Goal: Register for event/course

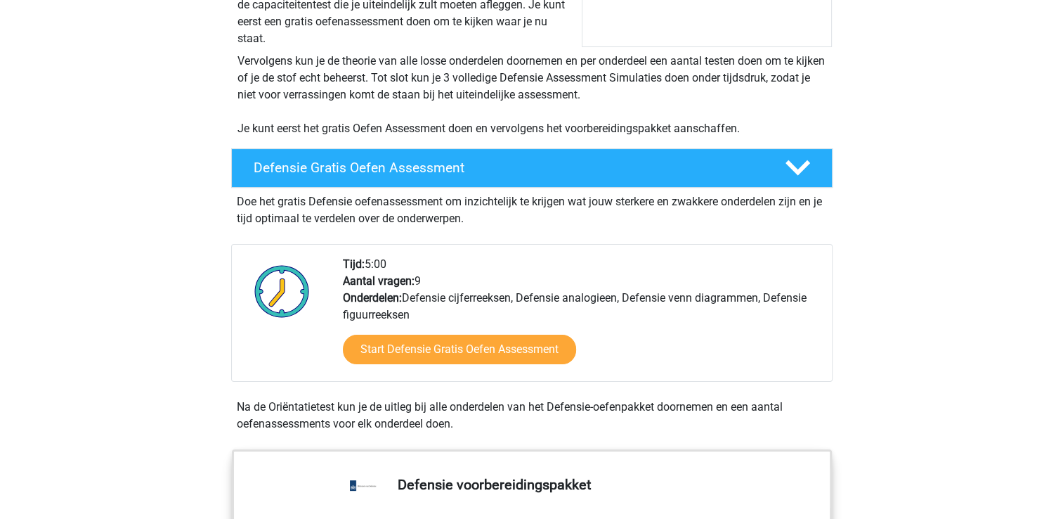
scroll to position [255, 0]
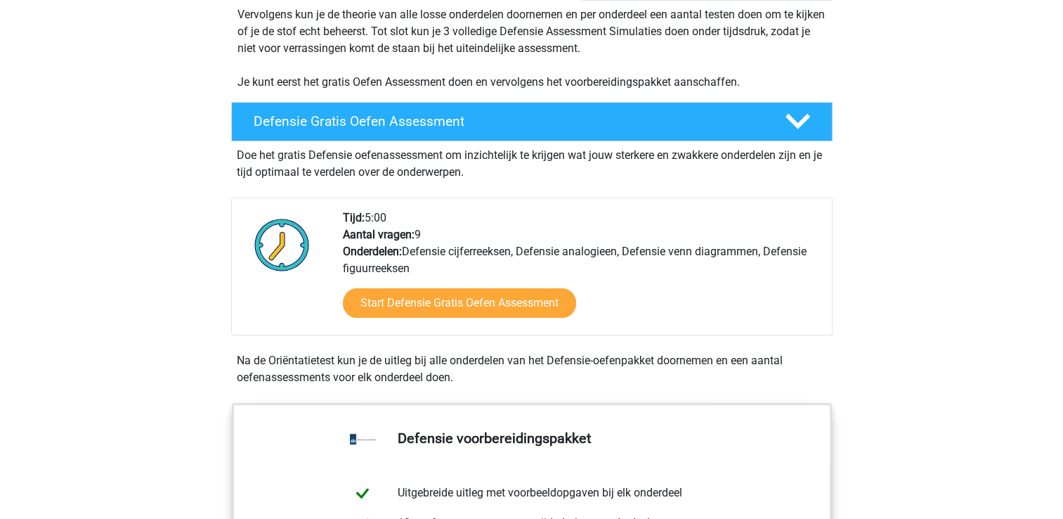
scroll to position [300, 0]
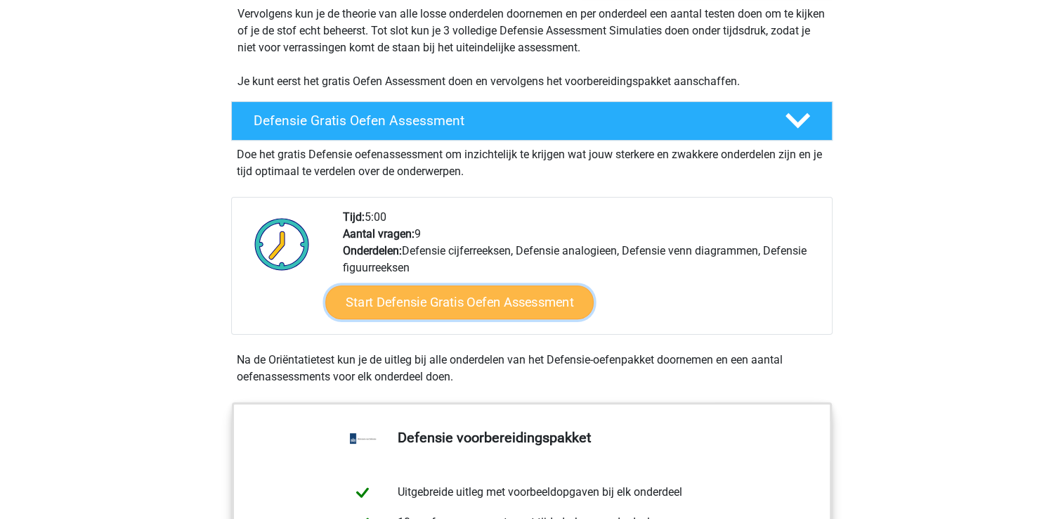
click at [429, 308] on link "Start Defensie Gratis Oefen Assessment" at bounding box center [459, 302] width 268 height 34
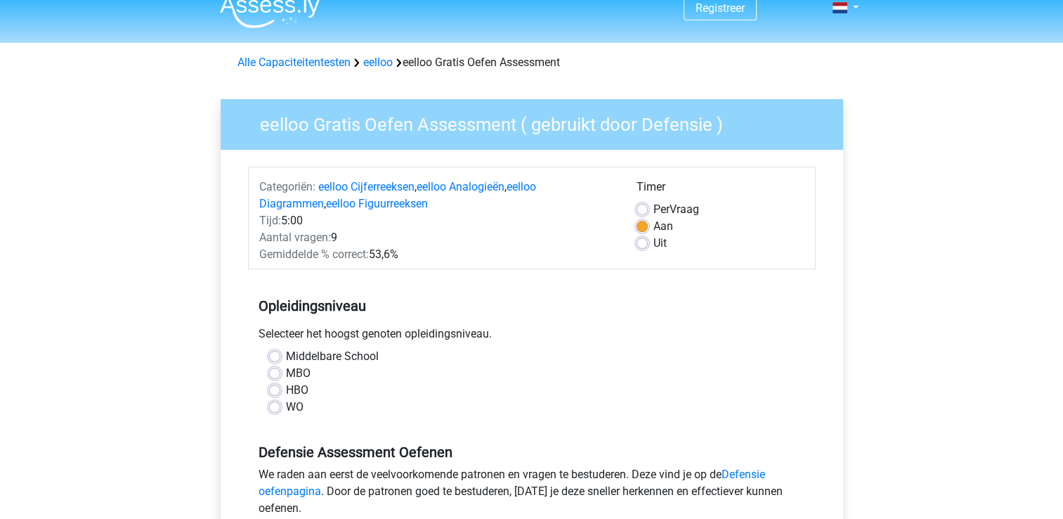
scroll to position [17, 0]
click at [286, 354] on label "Middelbare School" at bounding box center [332, 355] width 93 height 17
click at [276, 354] on input "Middelbare School" at bounding box center [274, 354] width 11 height 14
radio input "true"
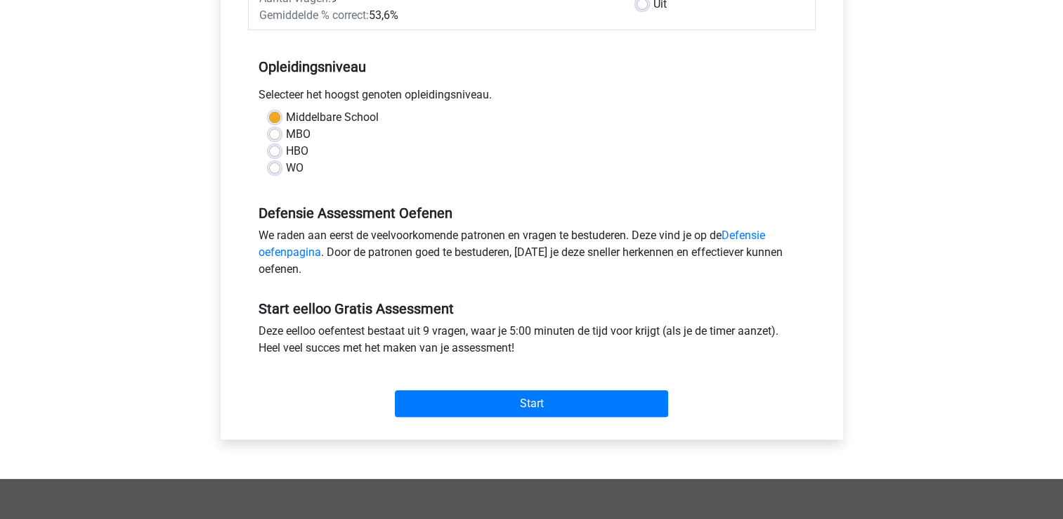
click at [129, 257] on div "Registreer" at bounding box center [531, 297] width 1063 height 1105
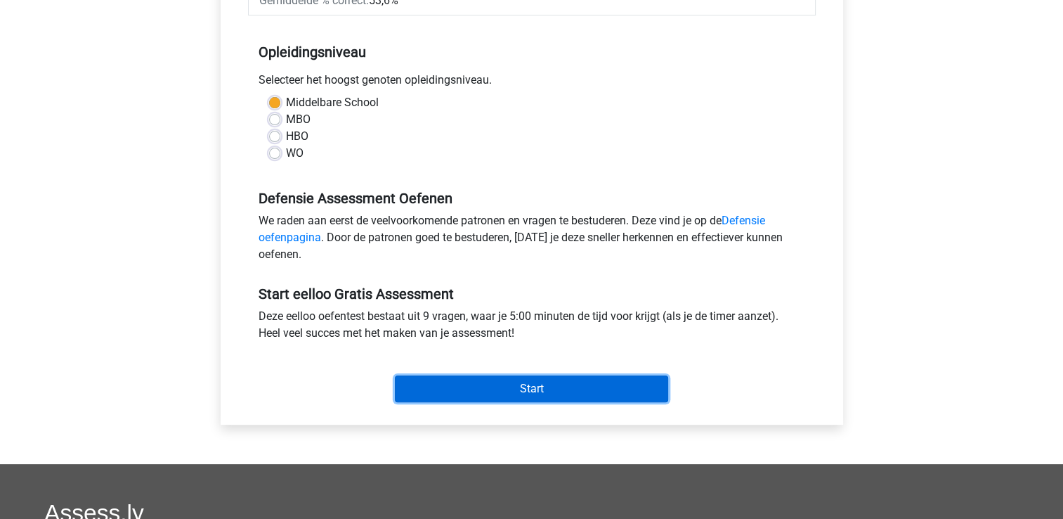
click at [526, 394] on input "Start" at bounding box center [531, 388] width 273 height 27
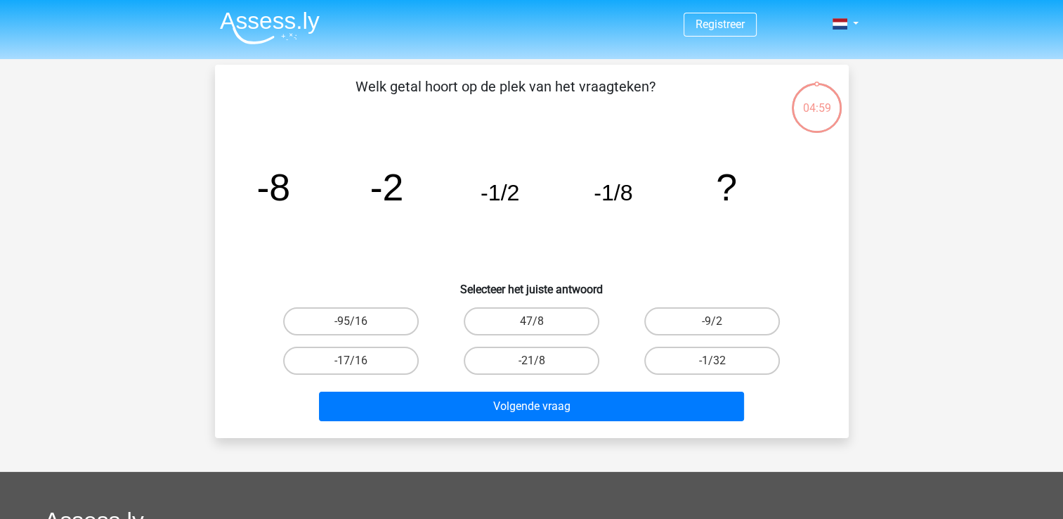
click at [110, 189] on div "Registreer" at bounding box center [531, 421] width 1063 height 843
drag, startPoint x: 82, startPoint y: 201, endPoint x: 112, endPoint y: 206, distance: 30.6
click at [112, 206] on div "Registreer" at bounding box center [531, 421] width 1063 height 843
click at [102, 215] on div "Registreer" at bounding box center [531, 421] width 1063 height 843
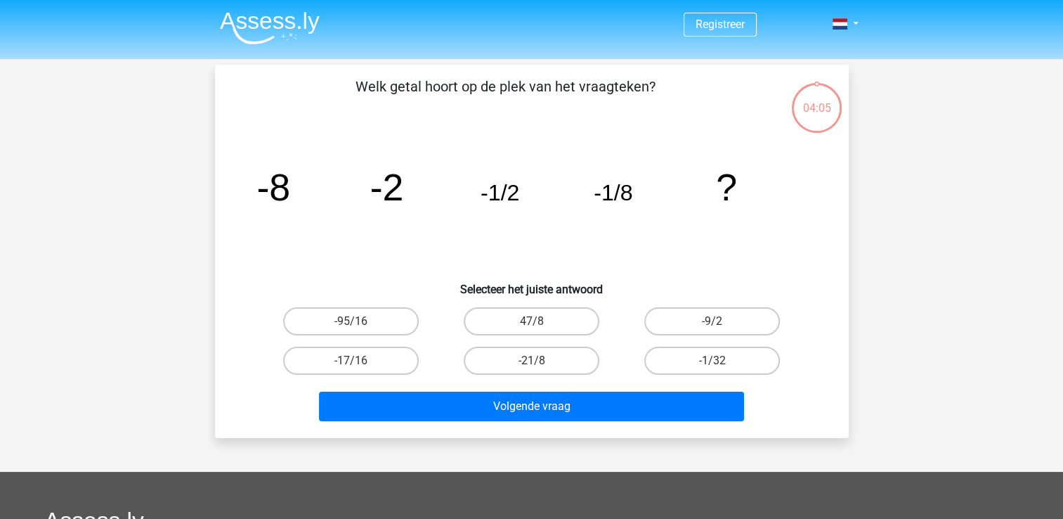
click at [113, 217] on div "Registreer" at bounding box center [531, 421] width 1063 height 843
click at [115, 182] on div "Registreer" at bounding box center [531, 421] width 1063 height 843
click at [731, 356] on label "-1/32" at bounding box center [713, 361] width 136 height 28
click at [722, 361] on input "-1/32" at bounding box center [717, 365] width 9 height 9
radio input "true"
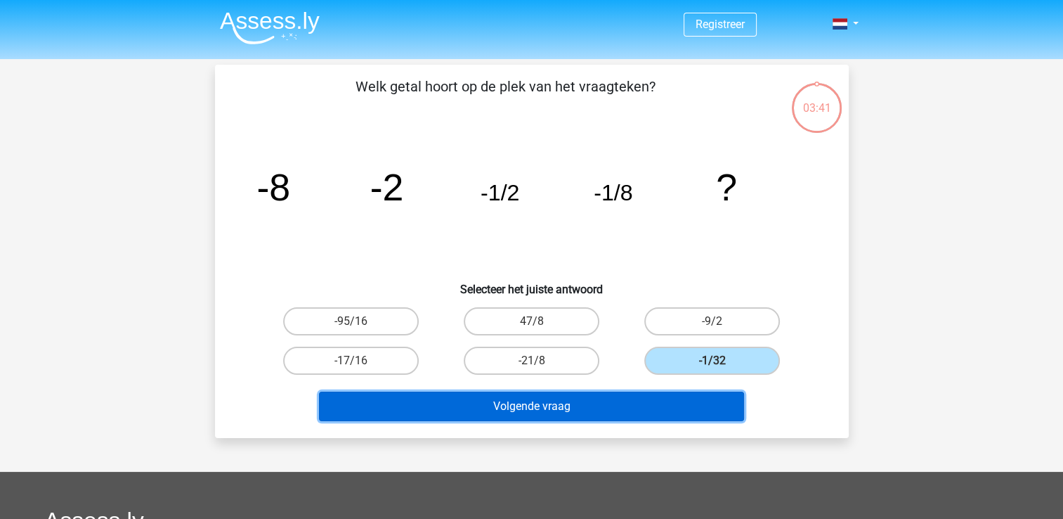
click at [532, 396] on button "Volgende vraag" at bounding box center [531, 406] width 425 height 30
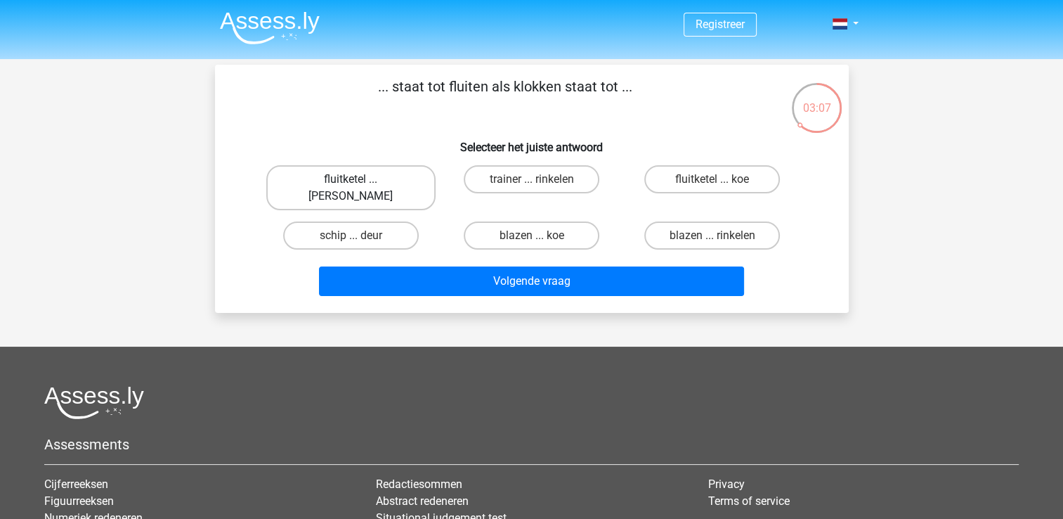
click at [325, 181] on label "fluitketel ... luiden" at bounding box center [350, 187] width 169 height 45
click at [351, 181] on input "fluitketel ... luiden" at bounding box center [355, 183] width 9 height 9
radio input "true"
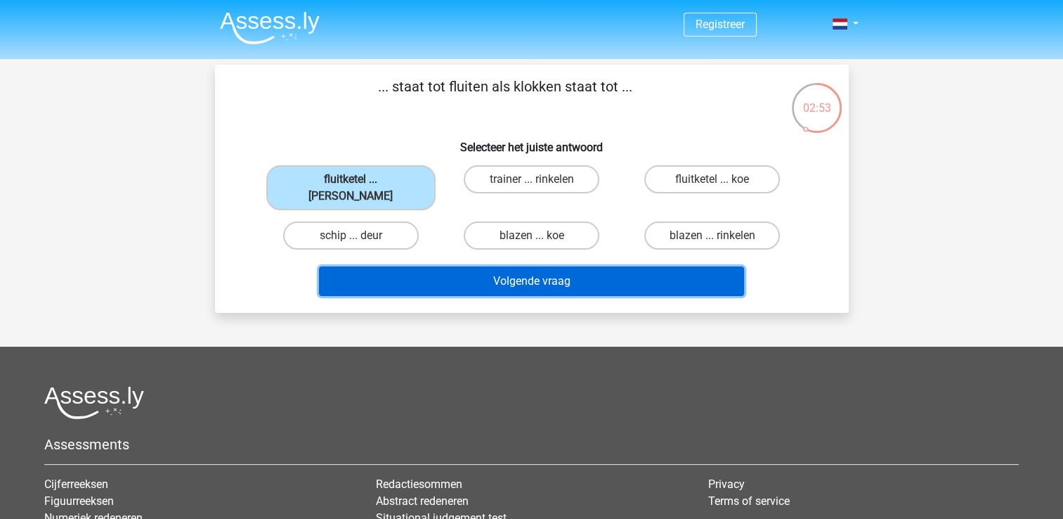
click at [540, 266] on button "Volgende vraag" at bounding box center [531, 281] width 425 height 30
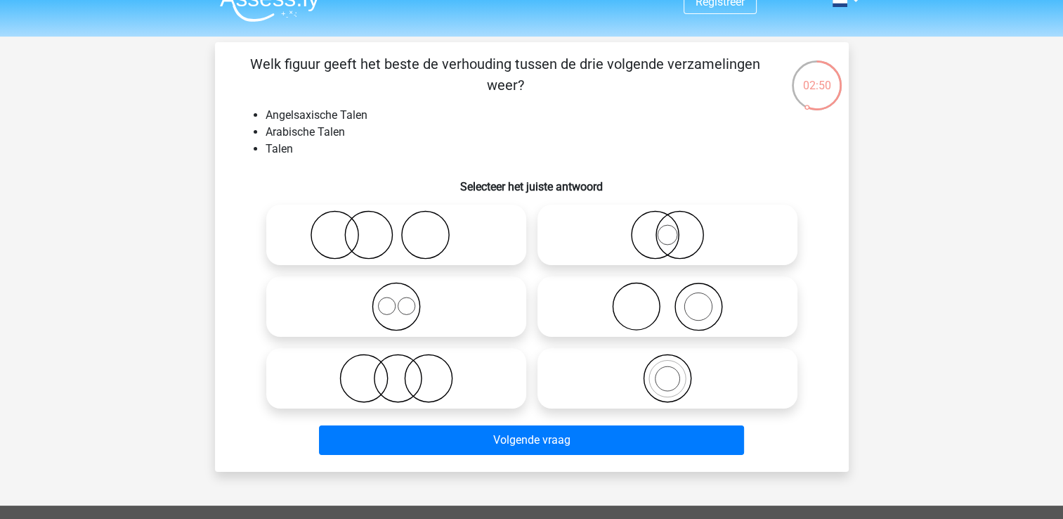
scroll to position [22, 0]
click at [117, 167] on div "Registreer" at bounding box center [531, 427] width 1063 height 899
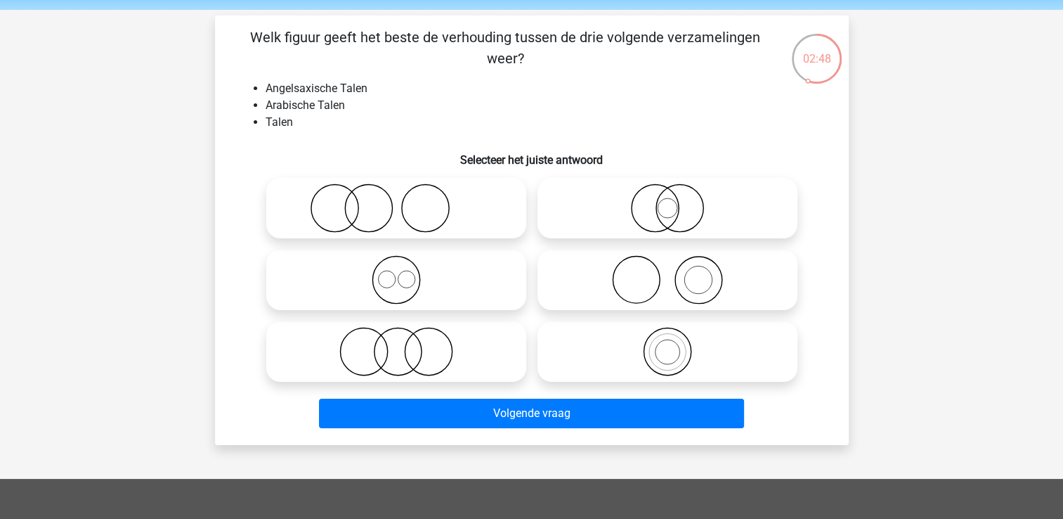
scroll to position [50, 0]
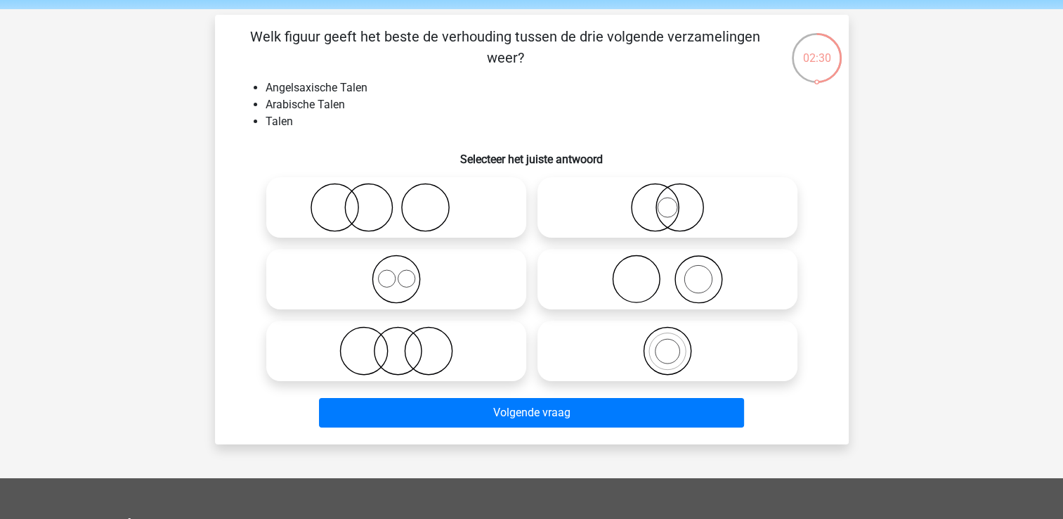
click at [427, 205] on icon at bounding box center [396, 207] width 249 height 49
click at [406, 200] on input "radio" at bounding box center [400, 195] width 9 height 9
radio input "true"
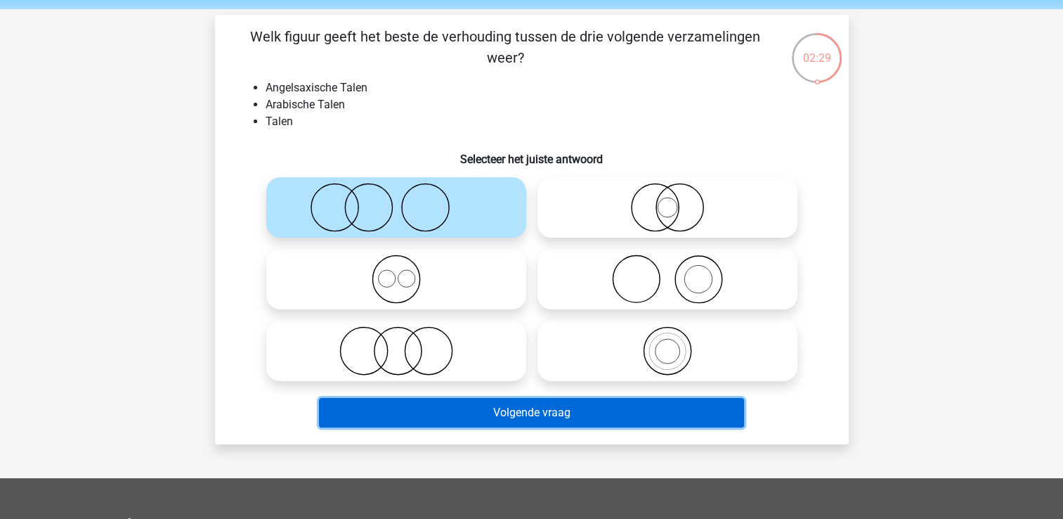
click at [539, 419] on button "Volgende vraag" at bounding box center [531, 413] width 425 height 30
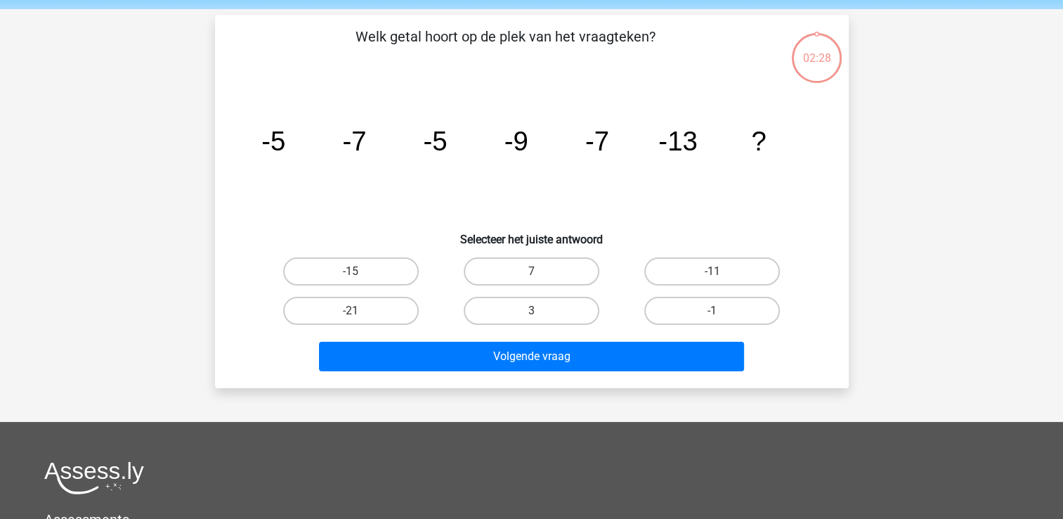
scroll to position [65, 0]
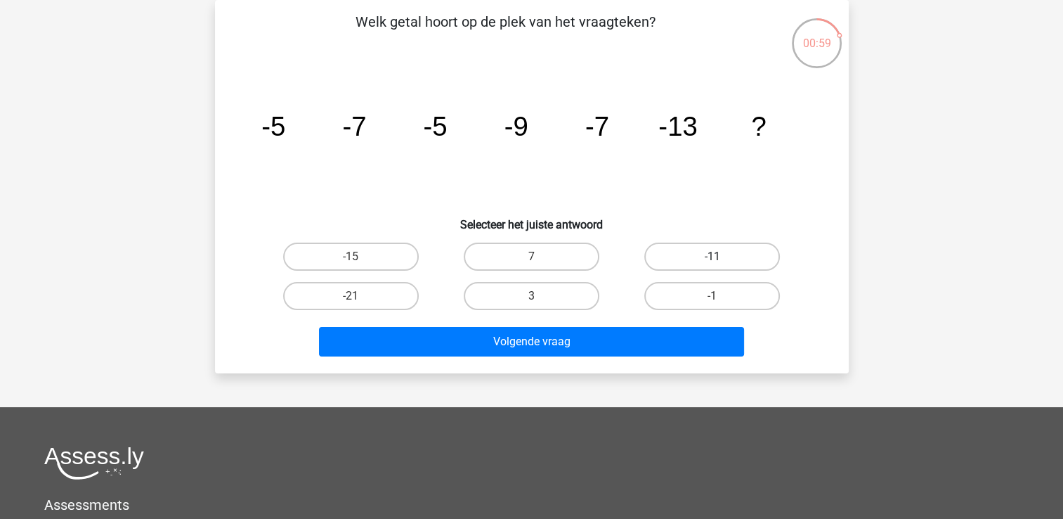
click at [699, 254] on label "-11" at bounding box center [713, 256] width 136 height 28
click at [713, 257] on input "-11" at bounding box center [717, 261] width 9 height 9
radio input "true"
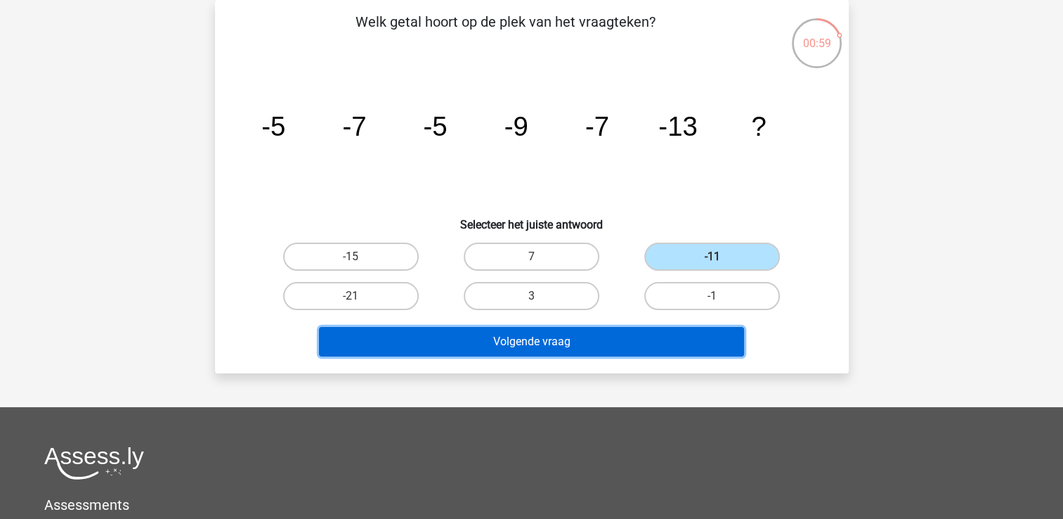
click at [491, 332] on button "Volgende vraag" at bounding box center [531, 342] width 425 height 30
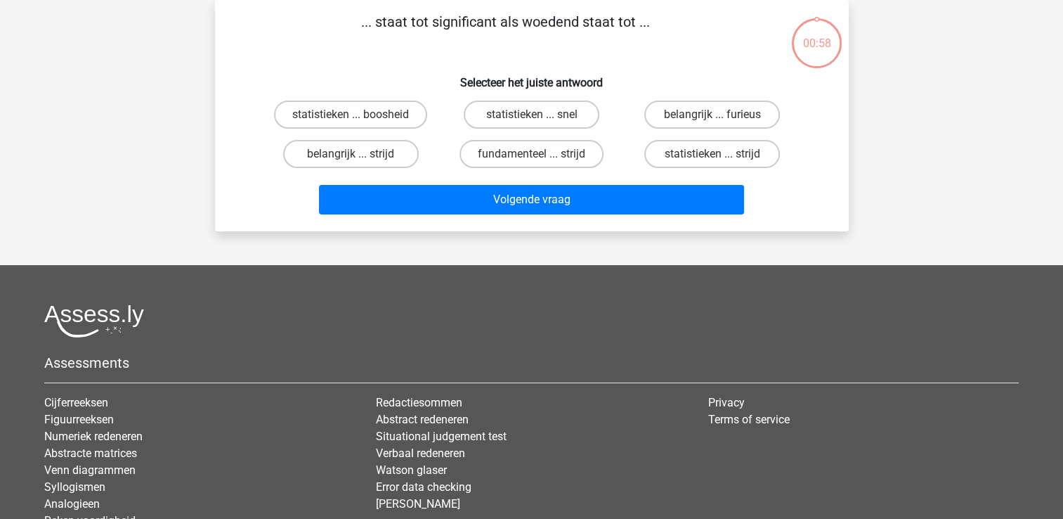
scroll to position [0, 0]
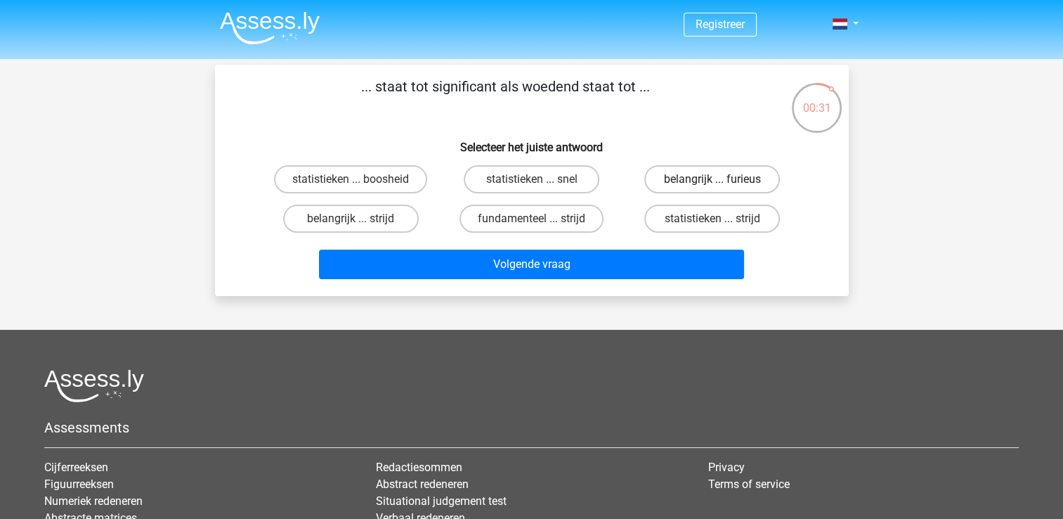
click at [683, 175] on label "belangrijk ... furieus" at bounding box center [713, 179] width 136 height 28
click at [713, 179] on input "belangrijk ... furieus" at bounding box center [717, 183] width 9 height 9
radio input "true"
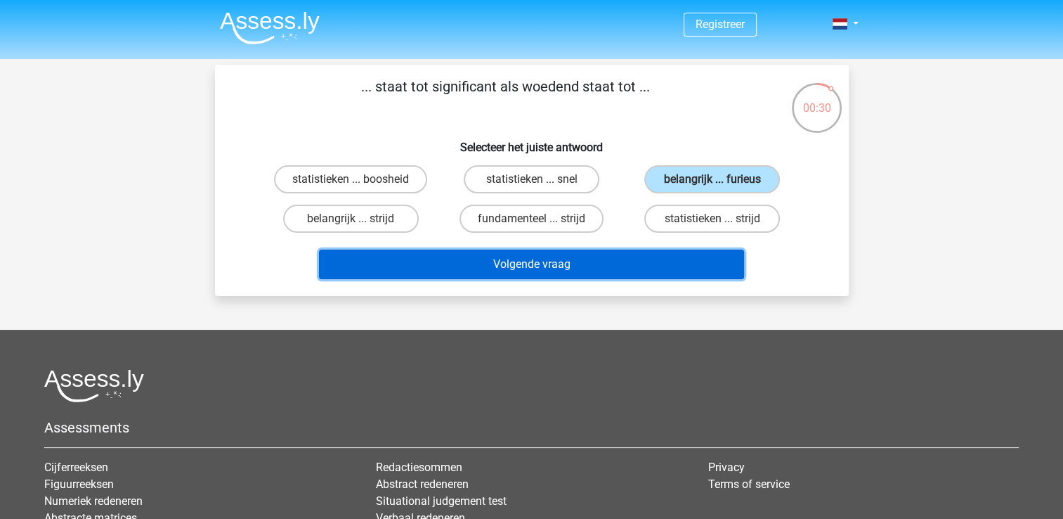
click at [534, 271] on button "Volgende vraag" at bounding box center [531, 265] width 425 height 30
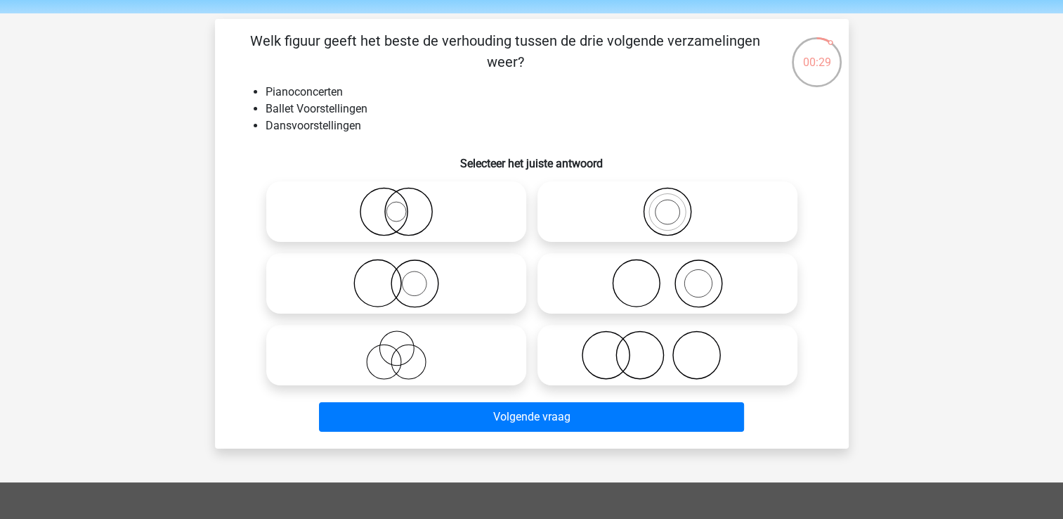
scroll to position [45, 0]
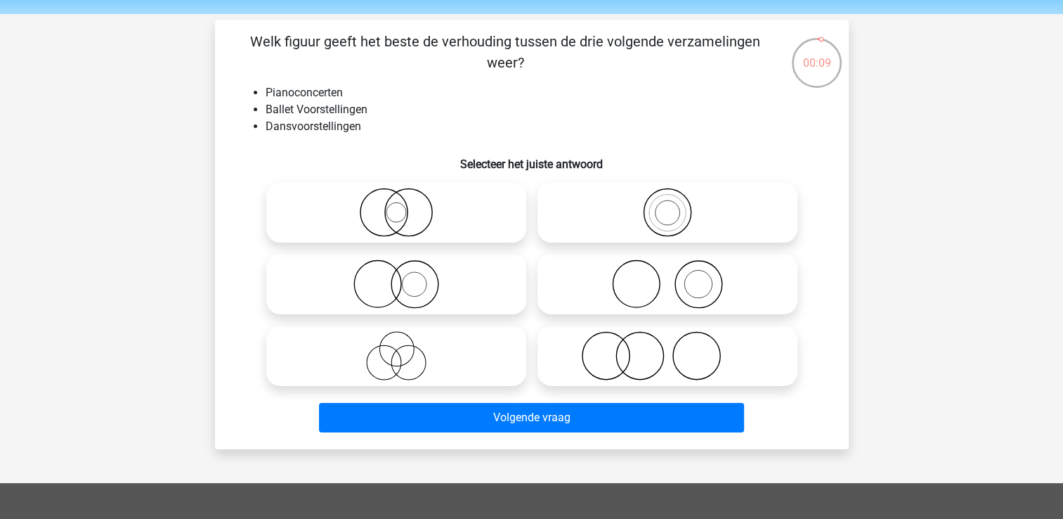
click at [633, 358] on icon at bounding box center [667, 355] width 249 height 49
click at [668, 349] on input "radio" at bounding box center [672, 343] width 9 height 9
radio input "true"
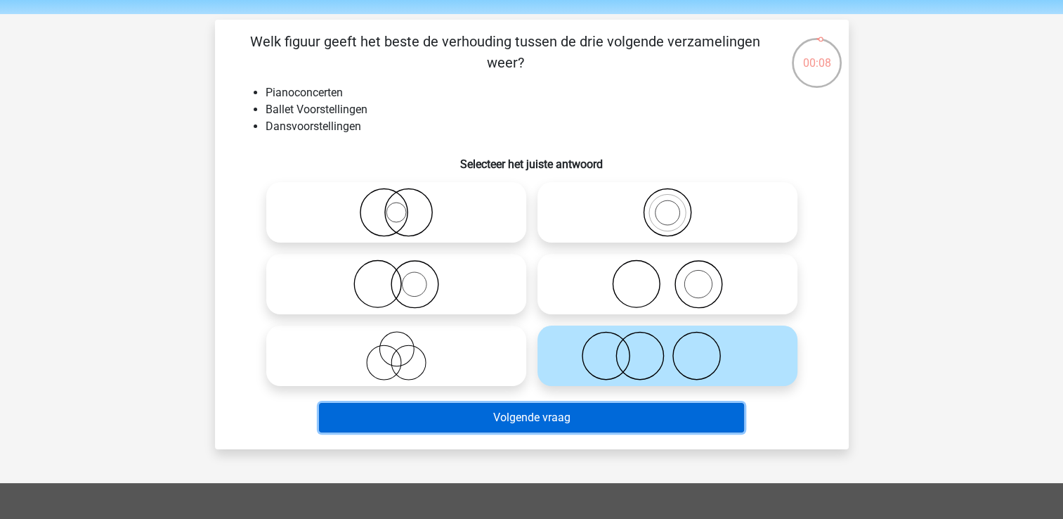
click at [520, 420] on button "Volgende vraag" at bounding box center [531, 418] width 425 height 30
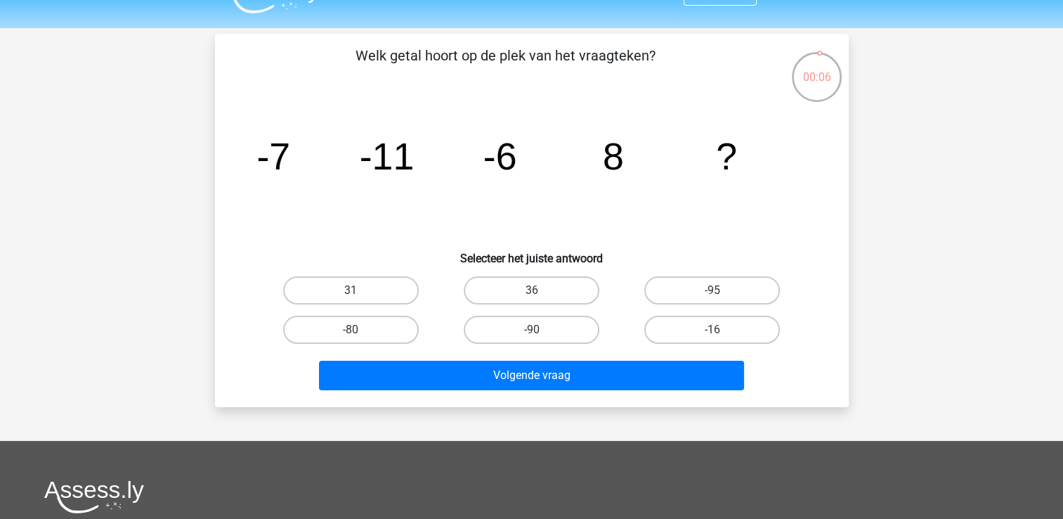
scroll to position [30, 0]
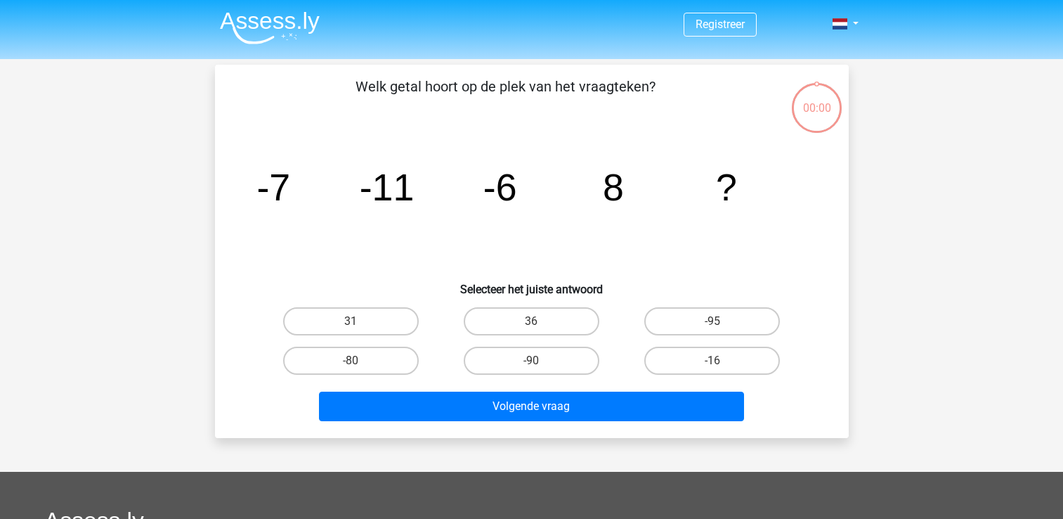
scroll to position [30, 0]
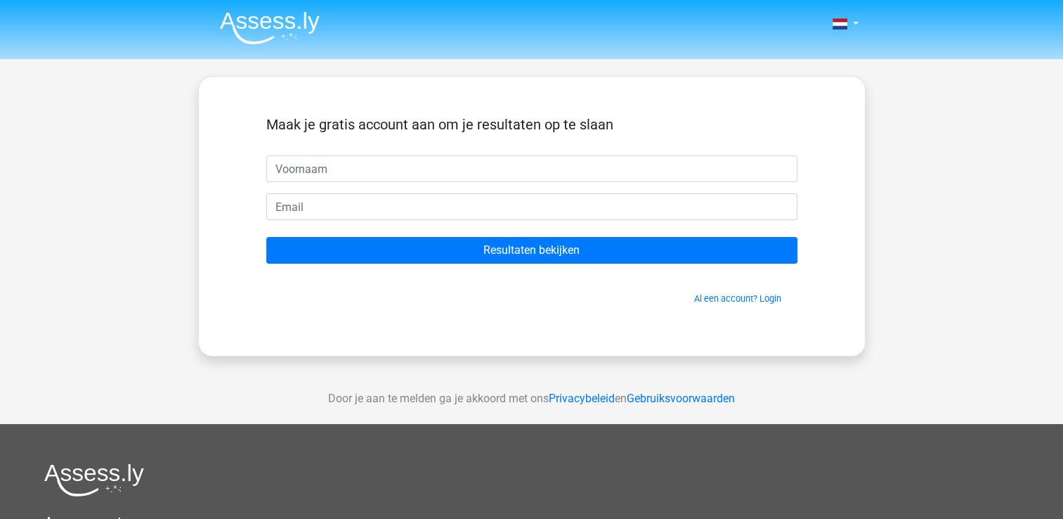
click at [323, 171] on input "text" at bounding box center [531, 168] width 531 height 27
click at [304, 167] on input "text" at bounding box center [531, 168] width 531 height 27
type input "[PERSON_NAME]"
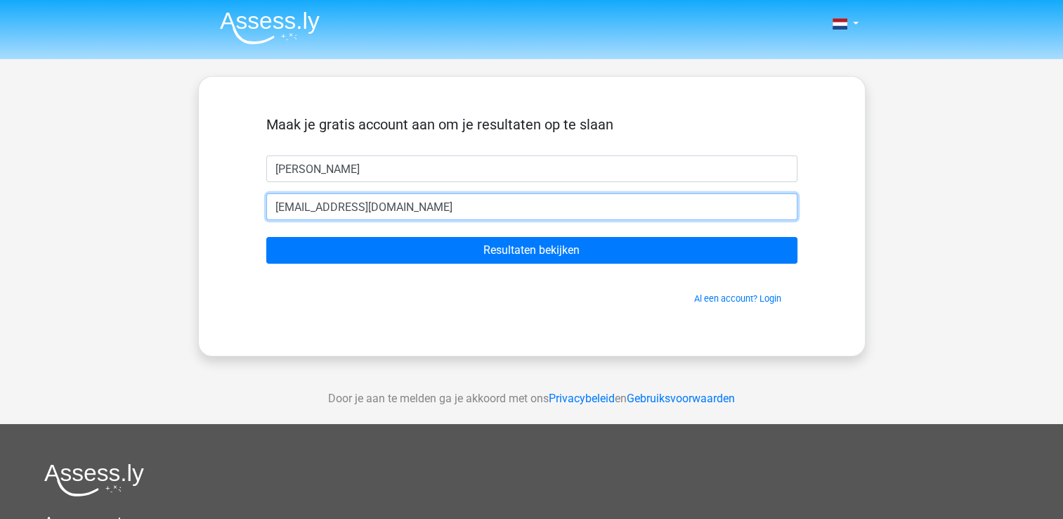
type input "[EMAIL_ADDRESS][DOMAIN_NAME]"
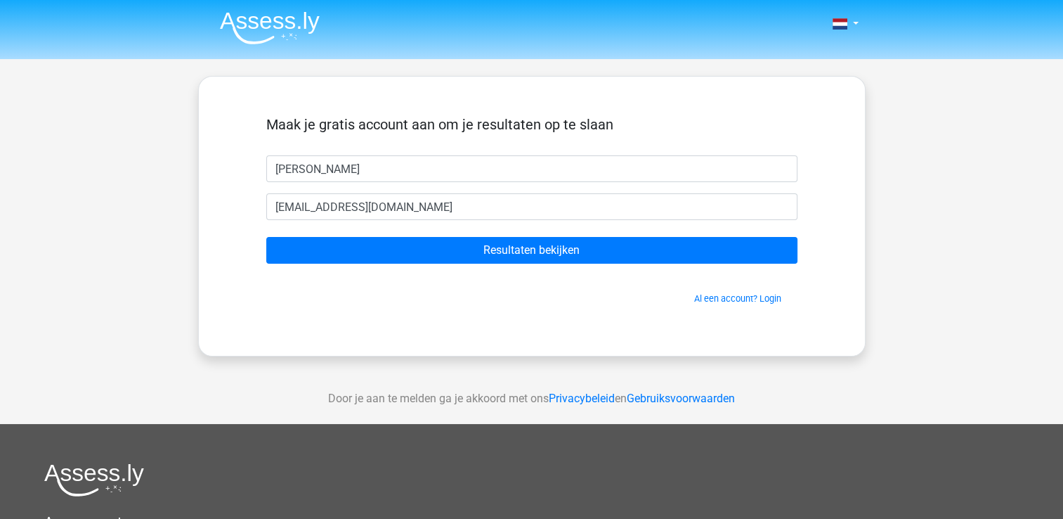
click at [162, 193] on div "Nederlands English [PERSON_NAME]" at bounding box center [531, 397] width 1063 height 795
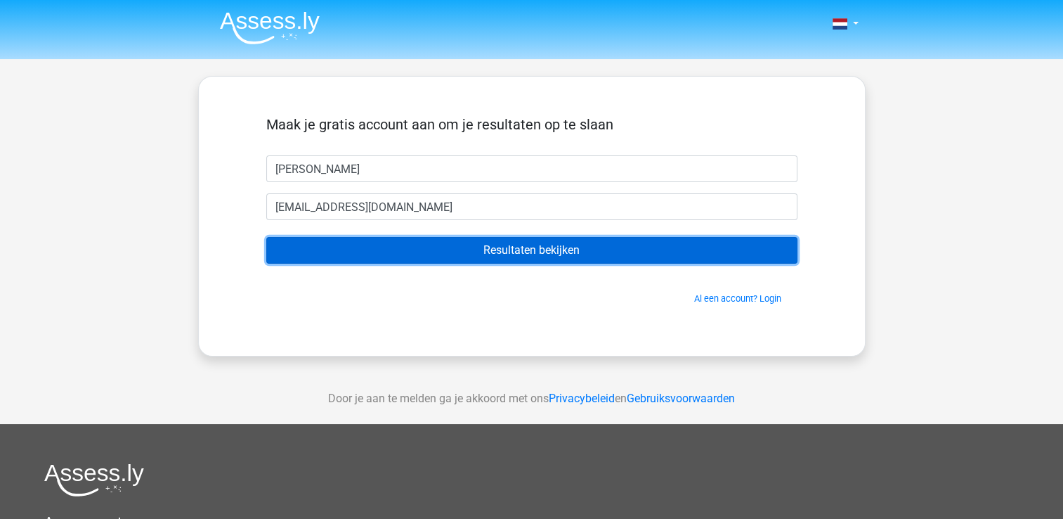
click at [486, 247] on input "Resultaten bekijken" at bounding box center [531, 250] width 531 height 27
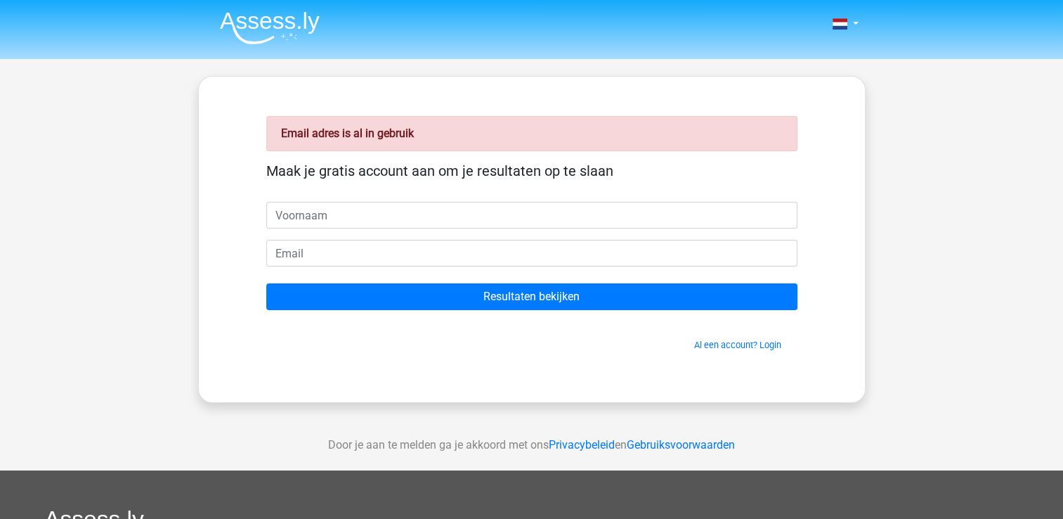
click at [309, 209] on input "text" at bounding box center [531, 215] width 531 height 27
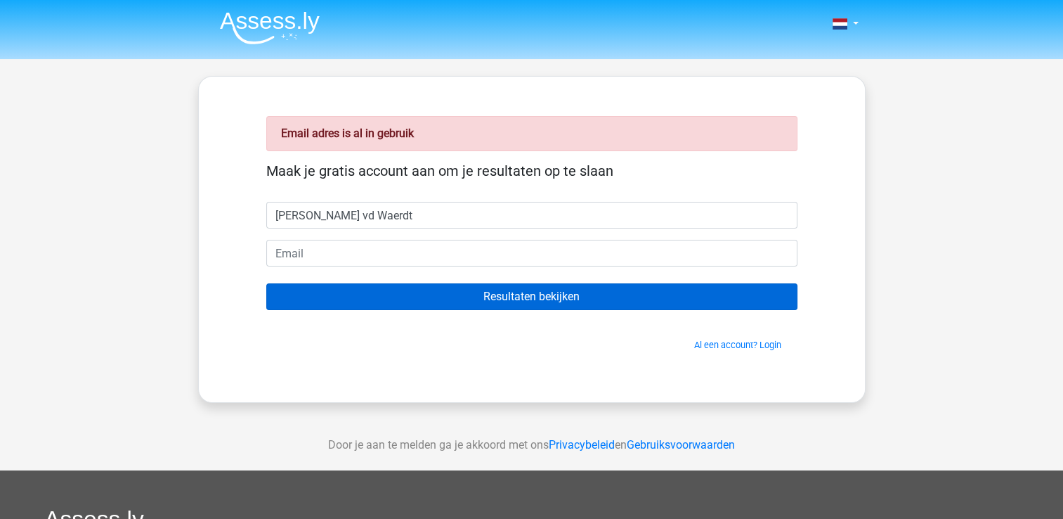
type input "Tim vd Waerdt"
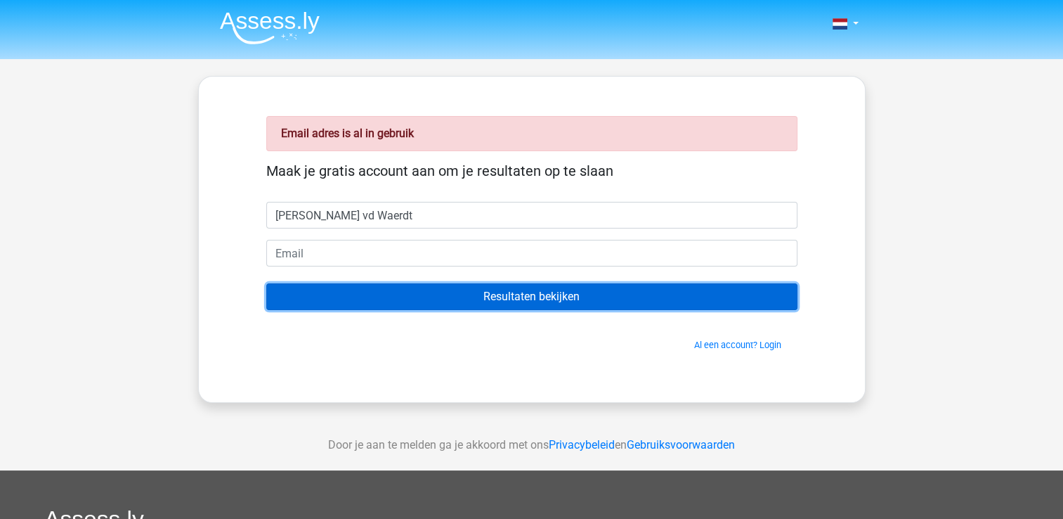
click at [474, 305] on input "Resultaten bekijken" at bounding box center [531, 296] width 531 height 27
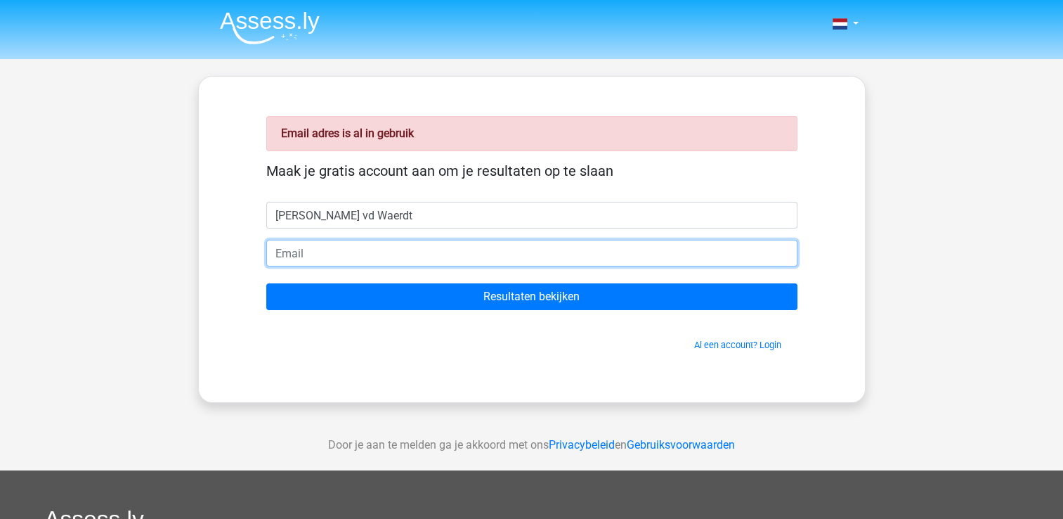
click at [342, 249] on input "email" at bounding box center [531, 253] width 531 height 27
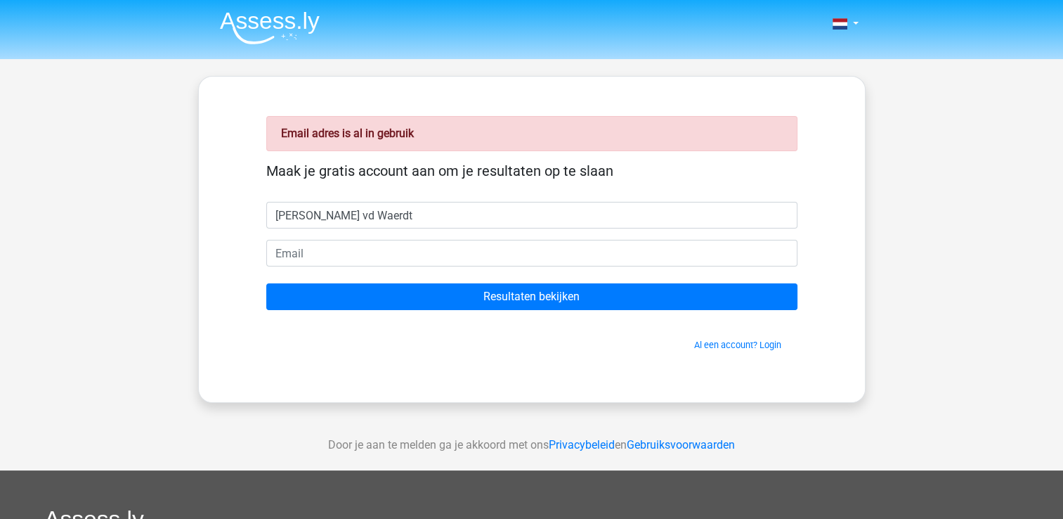
click at [200, 203] on div "Email adres is al in gebruik Maak je gratis account aan om je resultaten op te …" at bounding box center [532, 239] width 668 height 327
click at [732, 342] on link "Al een account? Login" at bounding box center [737, 344] width 87 height 11
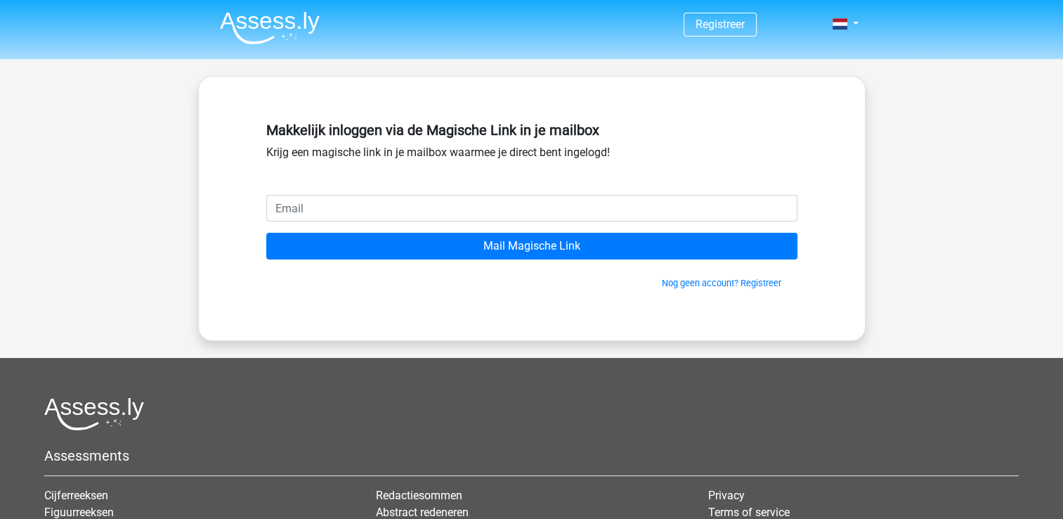
click at [298, 206] on input "email" at bounding box center [531, 208] width 531 height 27
type input "[EMAIL_ADDRESS][DOMAIN_NAME]"
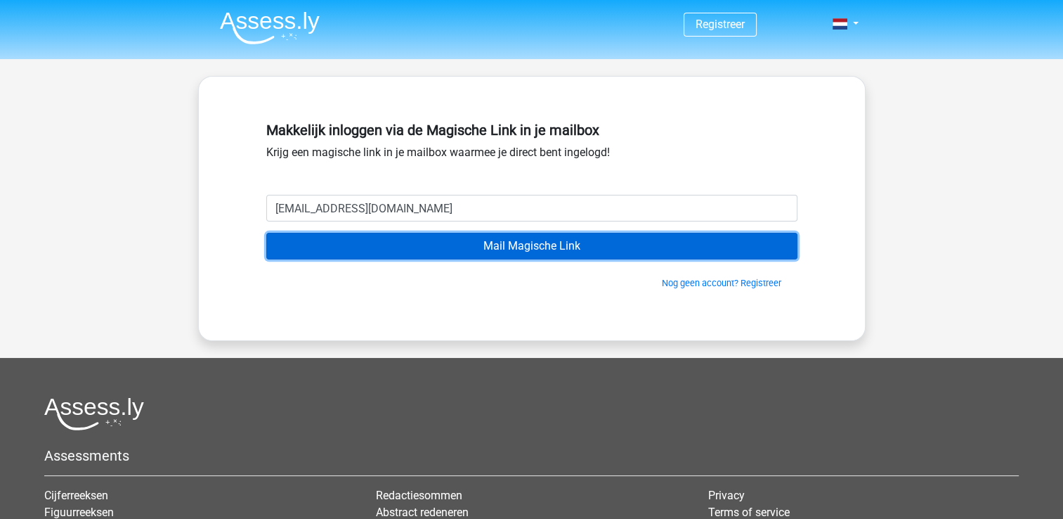
click at [486, 240] on input "Mail Magische Link" at bounding box center [531, 246] width 531 height 27
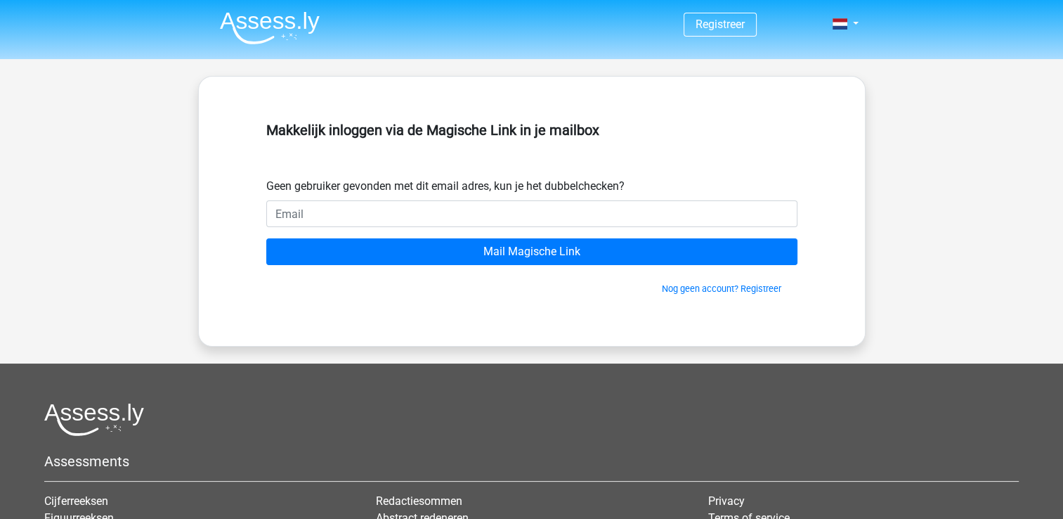
click at [302, 212] on input "email" at bounding box center [531, 213] width 531 height 27
type input "[EMAIL_ADDRESS][DOMAIN_NAME]"
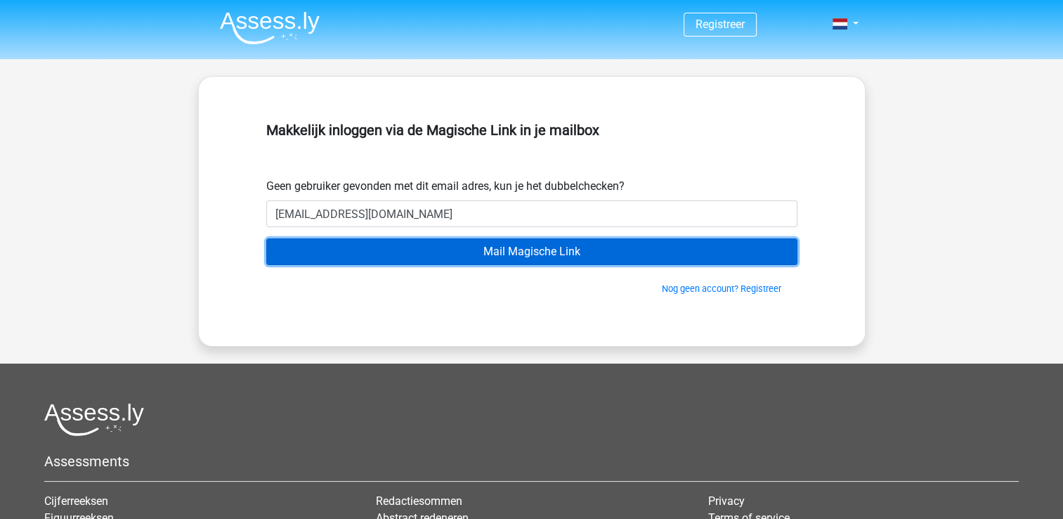
click at [465, 247] on input "Mail Magische Link" at bounding box center [531, 251] width 531 height 27
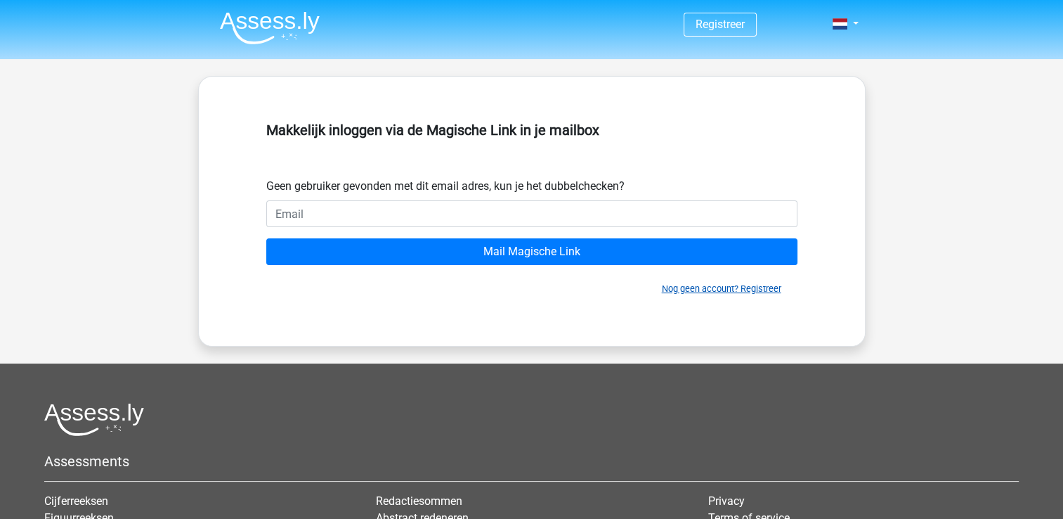
click at [701, 289] on link "Nog geen account? Registreer" at bounding box center [721, 288] width 119 height 11
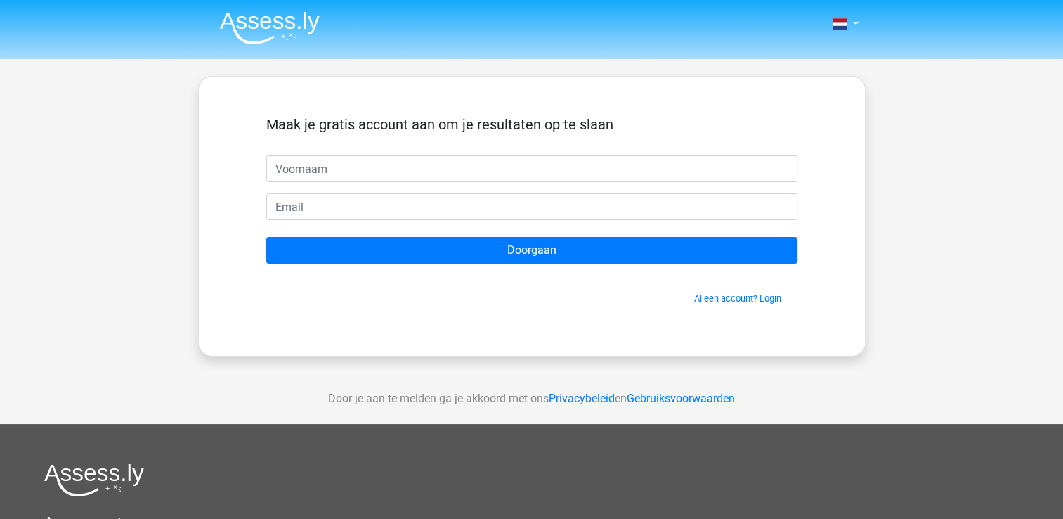
click at [306, 169] on input "text" at bounding box center [531, 168] width 531 height 27
type input "[PERSON_NAME]"
type input "[EMAIL_ADDRESS][DOMAIN_NAME]"
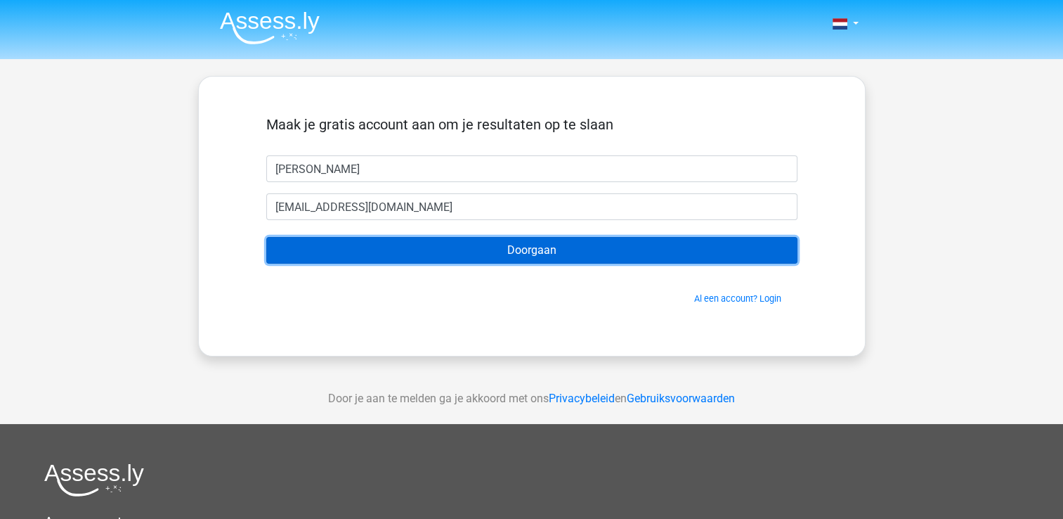
click at [418, 258] on input "Doorgaan" at bounding box center [531, 250] width 531 height 27
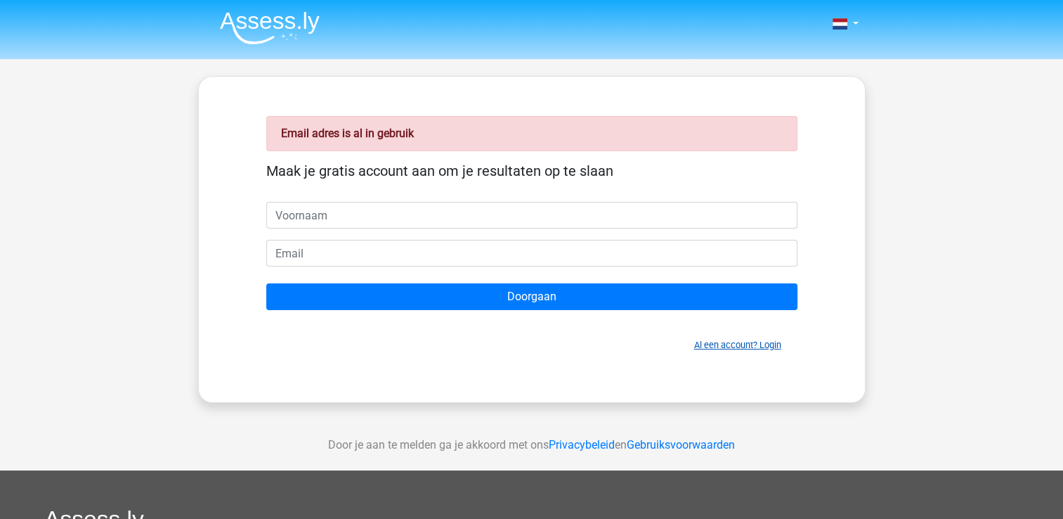
click at [713, 346] on link "Al een account? Login" at bounding box center [737, 344] width 87 height 11
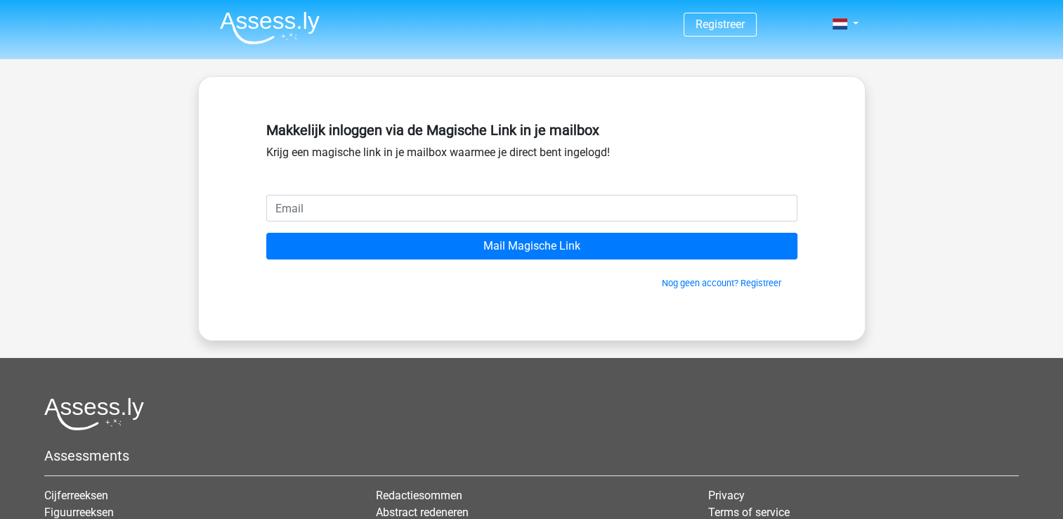
click at [410, 202] on input "email" at bounding box center [531, 208] width 531 height 27
type input "[EMAIL_ADDRESS][DOMAIN_NAME]"
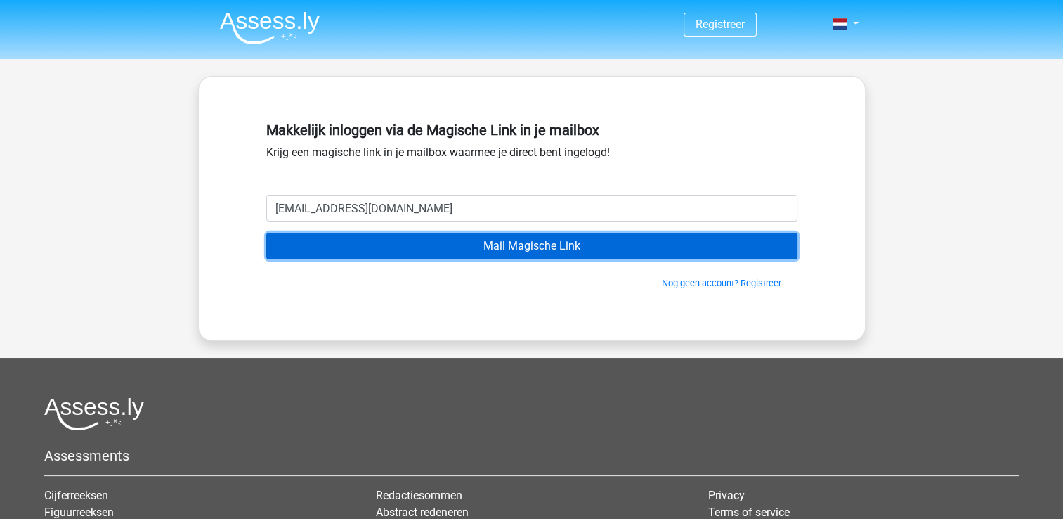
click at [518, 248] on input "Mail Magische Link" at bounding box center [531, 246] width 531 height 27
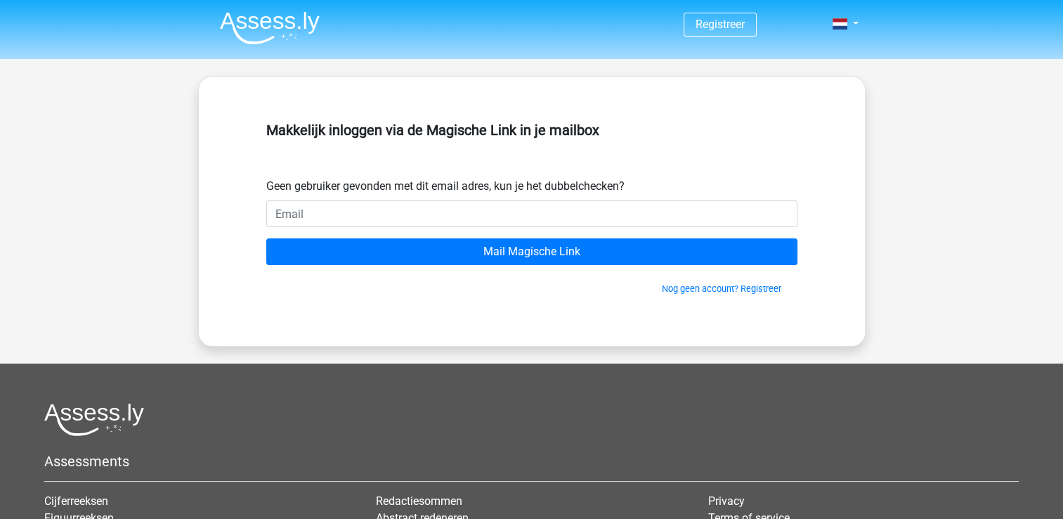
click at [124, 139] on div "Registreer" at bounding box center [531, 367] width 1063 height 734
click at [124, 182] on div "Registreer" at bounding box center [531, 367] width 1063 height 734
